Goal: Check status: Check status

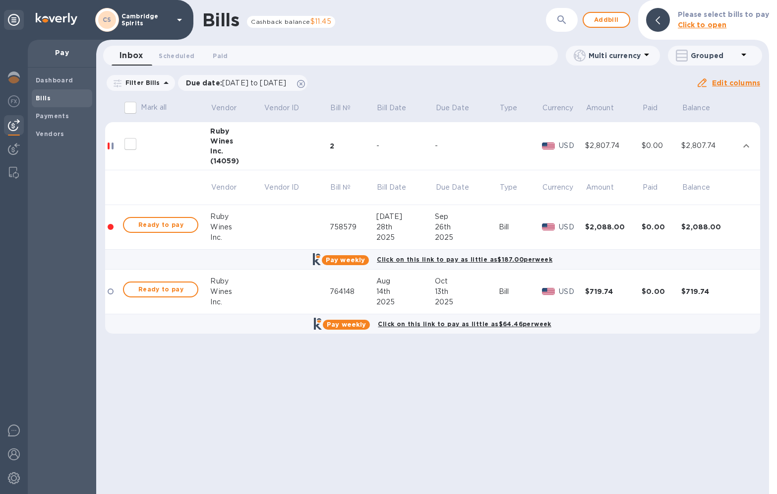
click at [180, 19] on icon at bounding box center [179, 20] width 5 height 2
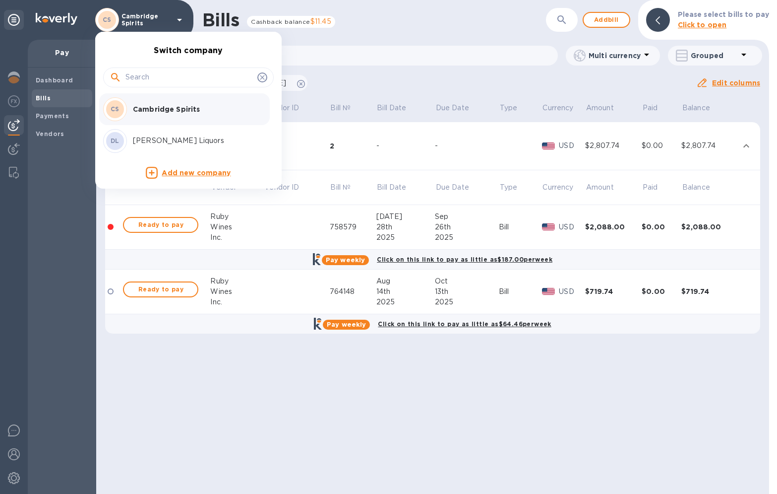
click at [171, 140] on p "[PERSON_NAME] Liquors" at bounding box center [195, 140] width 125 height 10
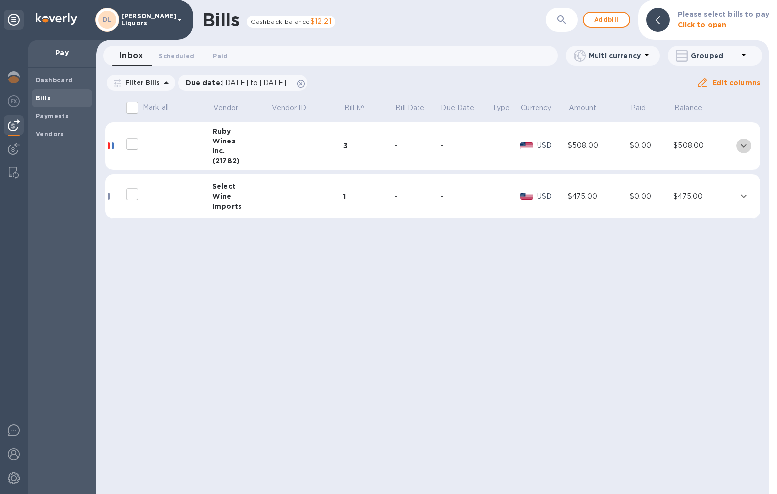
click at [743, 144] on icon "expand row" at bounding box center [744, 146] width 12 height 12
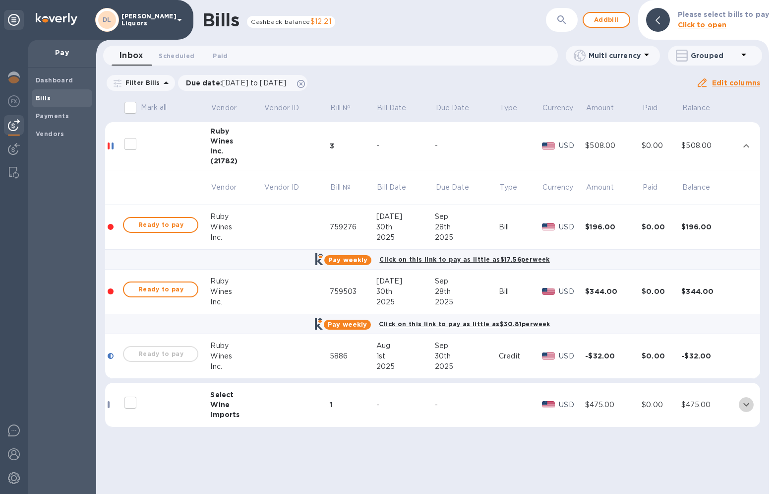
click at [749, 406] on icon "expand row" at bounding box center [747, 404] width 12 height 12
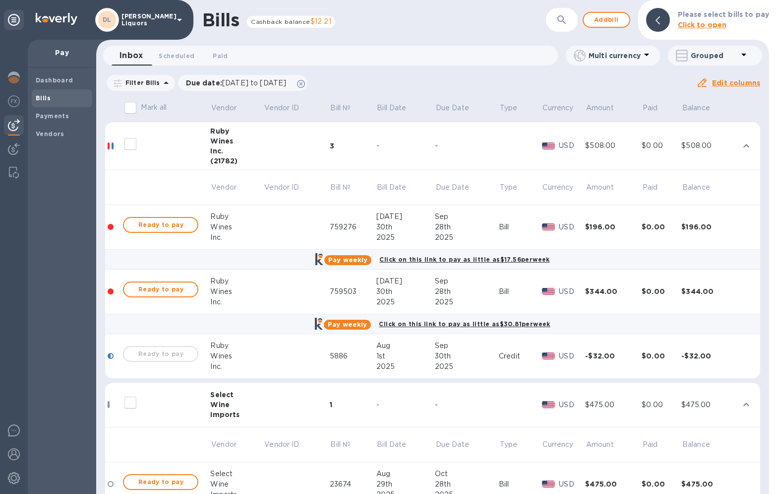
click at [749, 406] on icon "expand row" at bounding box center [747, 403] width 6 height 3
